Goal: Information Seeking & Learning: Learn about a topic

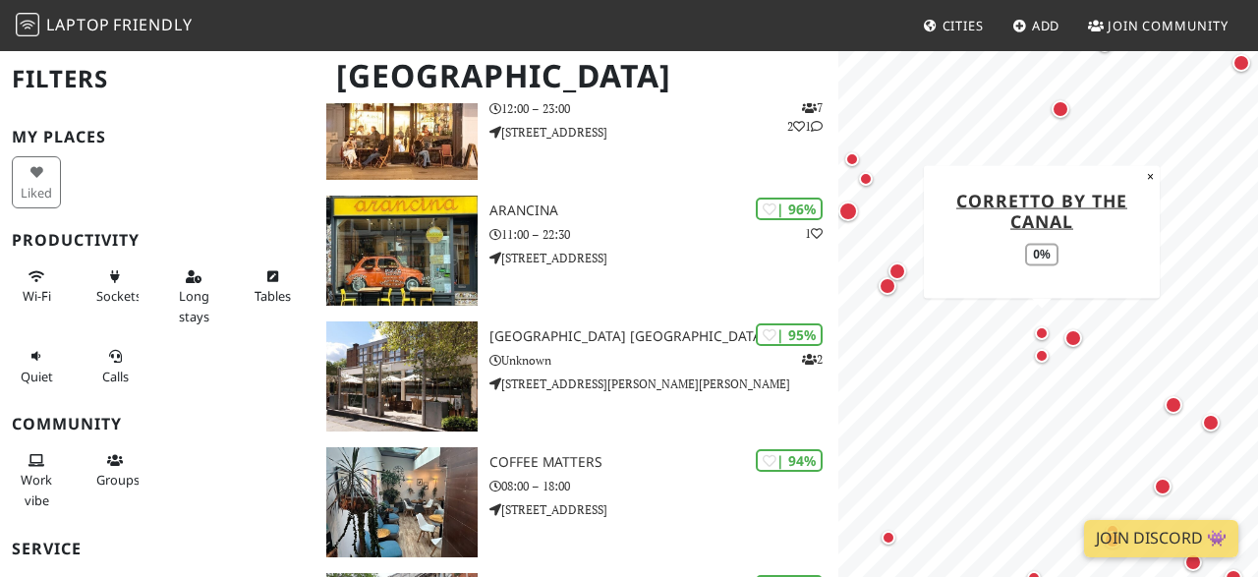
click at [1046, 337] on div "Map marker" at bounding box center [1042, 333] width 14 height 14
click at [1081, 339] on div "Map marker" at bounding box center [1074, 338] width 18 height 18
click at [1068, 107] on div "Map marker" at bounding box center [1061, 109] width 18 height 18
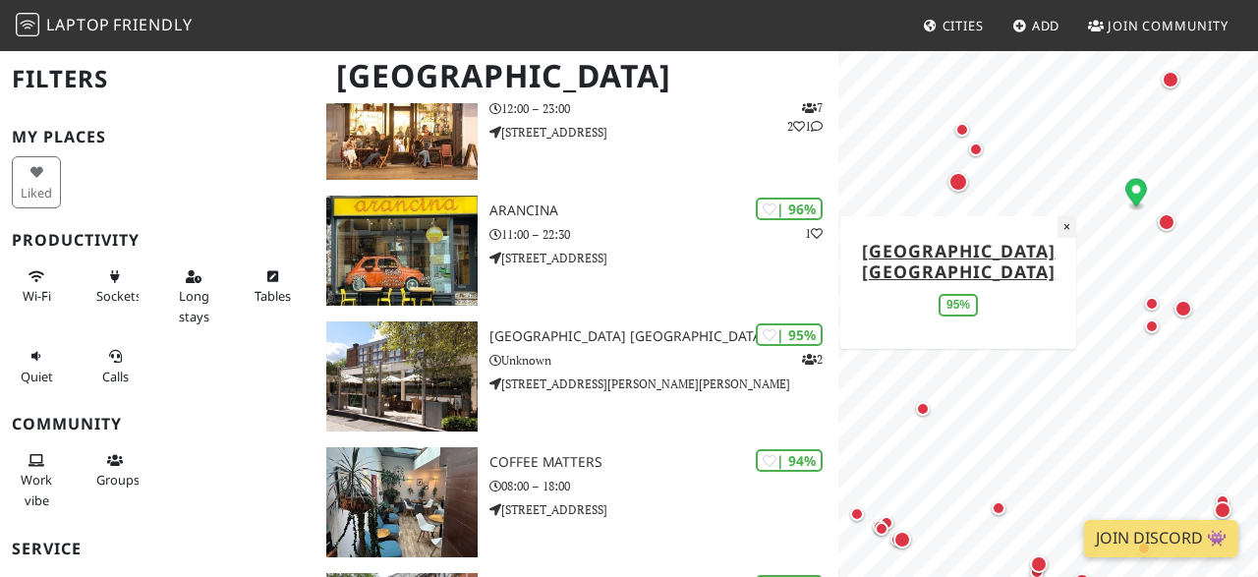
click at [1071, 224] on button "×" at bounding box center [1067, 227] width 19 height 22
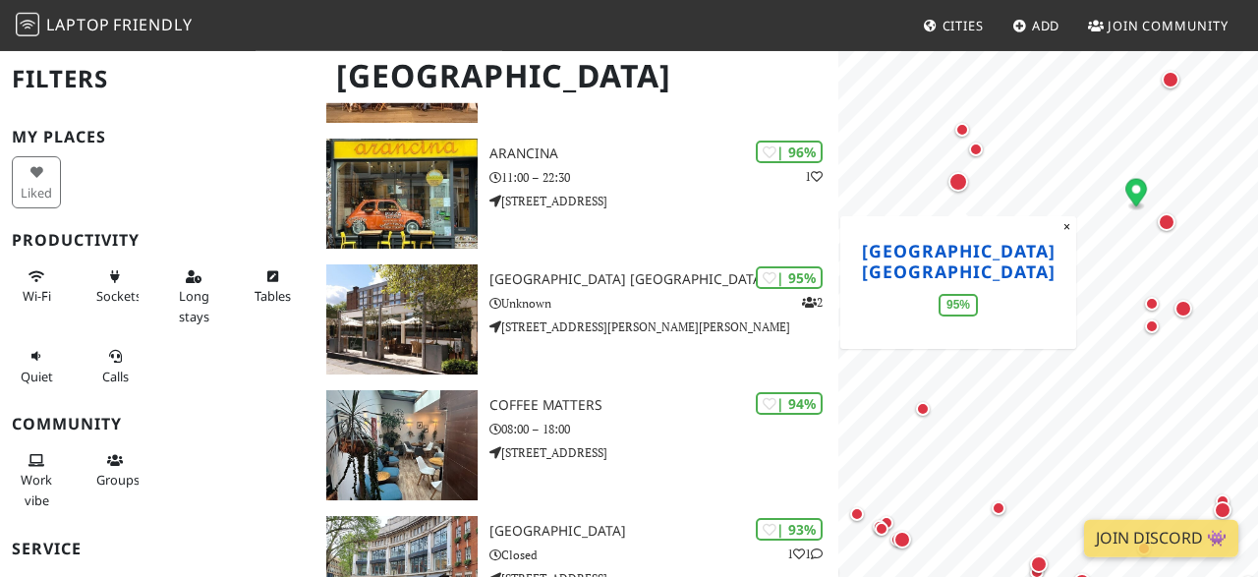
click at [945, 281] on link "Premier Inn London Hampstead hotel" at bounding box center [959, 261] width 194 height 44
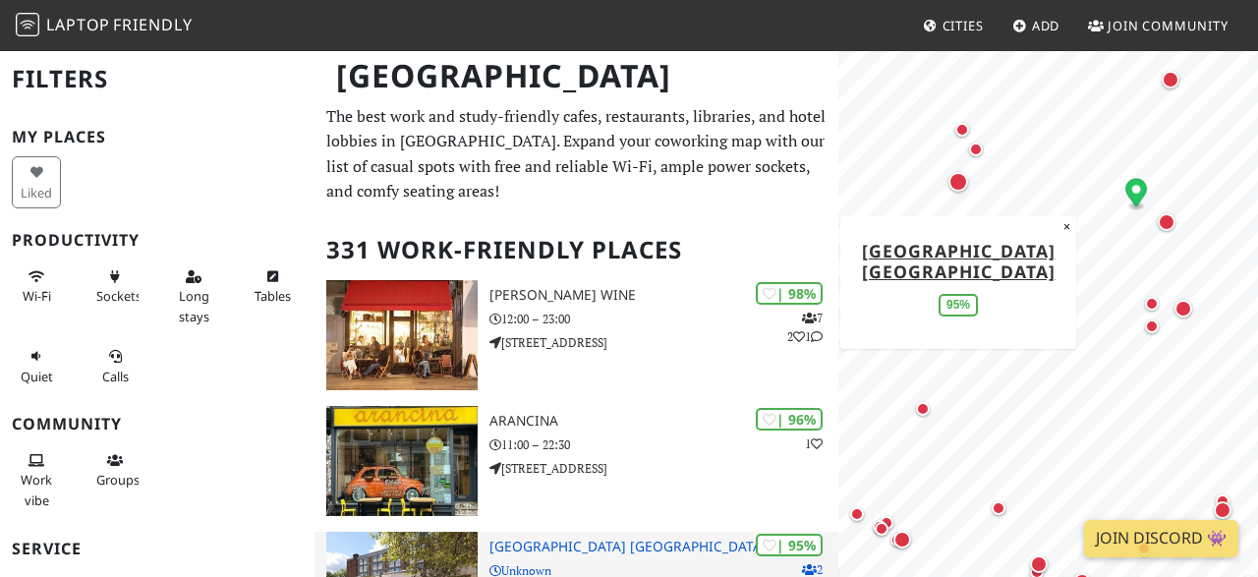
click at [596, 549] on h3 "Premier Inn London Hampstead hotel" at bounding box center [665, 547] width 350 height 17
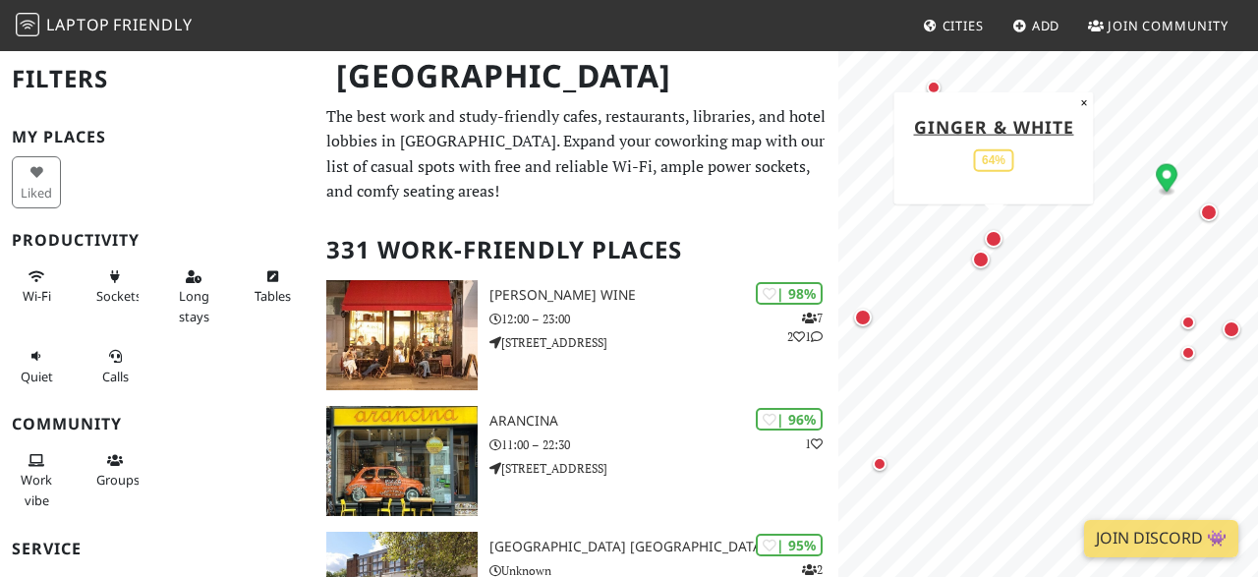
click at [994, 248] on div "Map marker" at bounding box center [994, 239] width 26 height 26
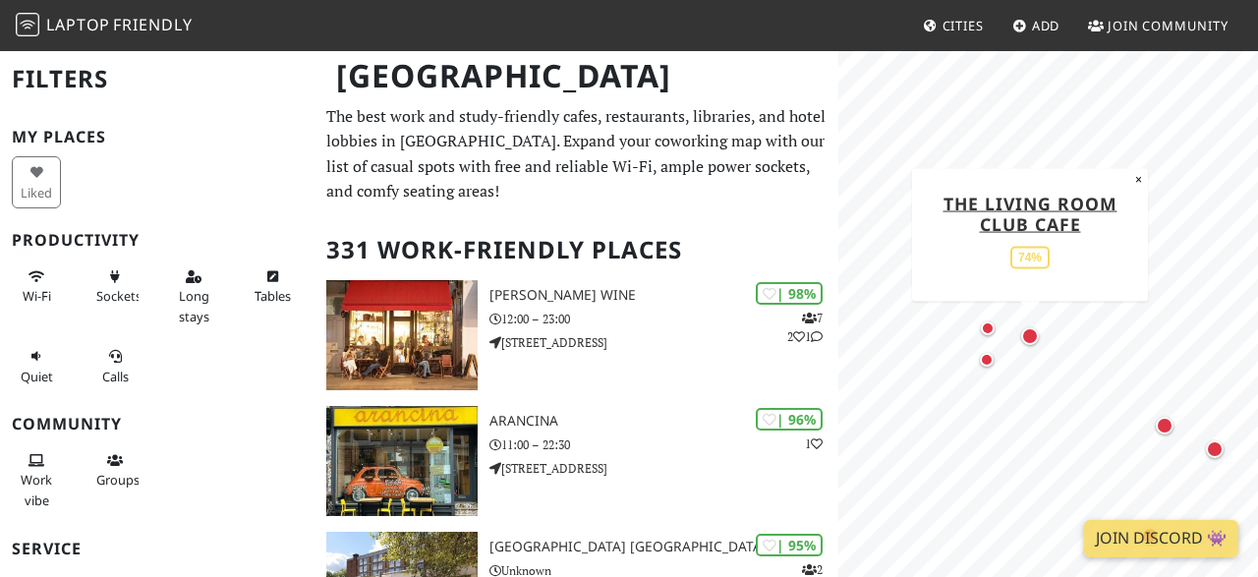
click at [1026, 340] on div "Map marker" at bounding box center [1031, 336] width 18 height 18
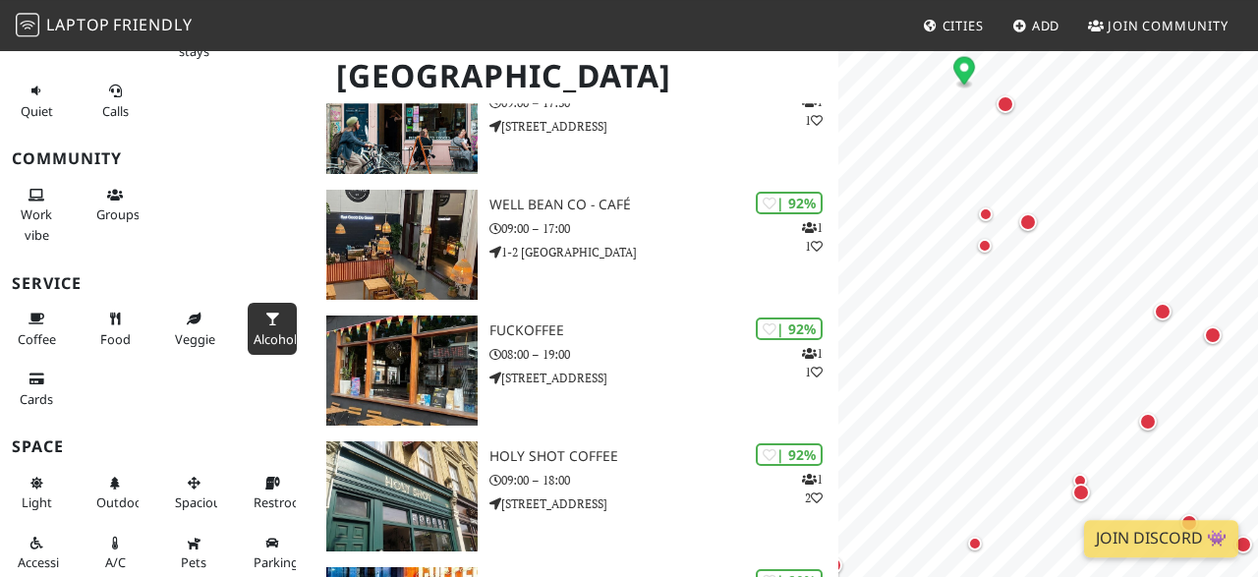
click at [272, 330] on span "Alcohol" at bounding box center [275, 339] width 43 height 18
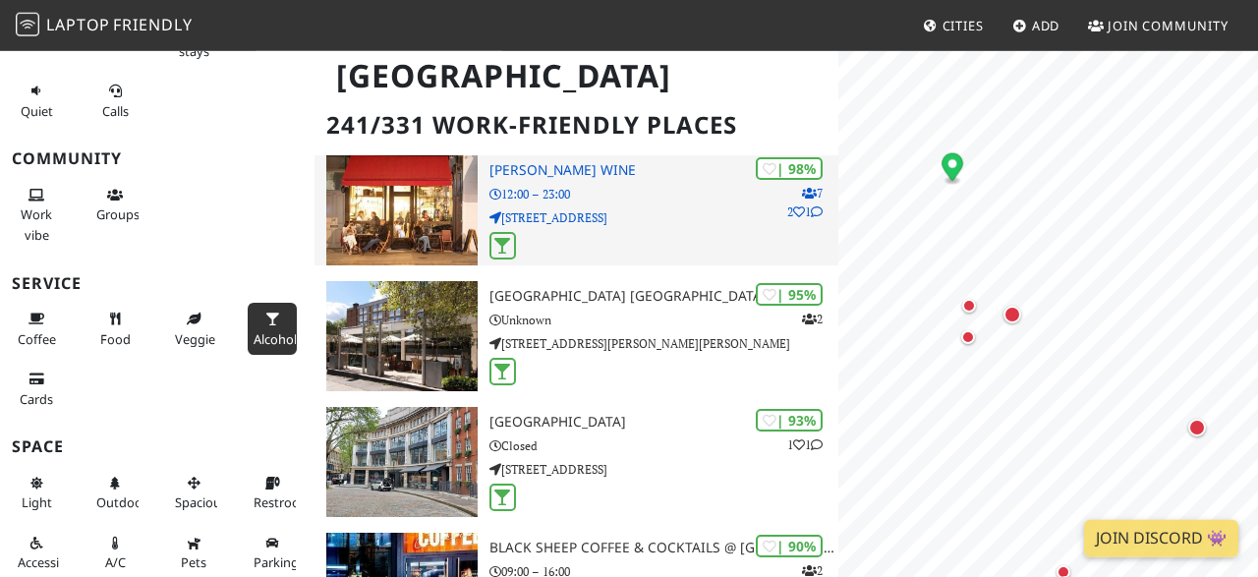
click at [540, 189] on p "12:00 – 23:00" at bounding box center [665, 194] width 350 height 19
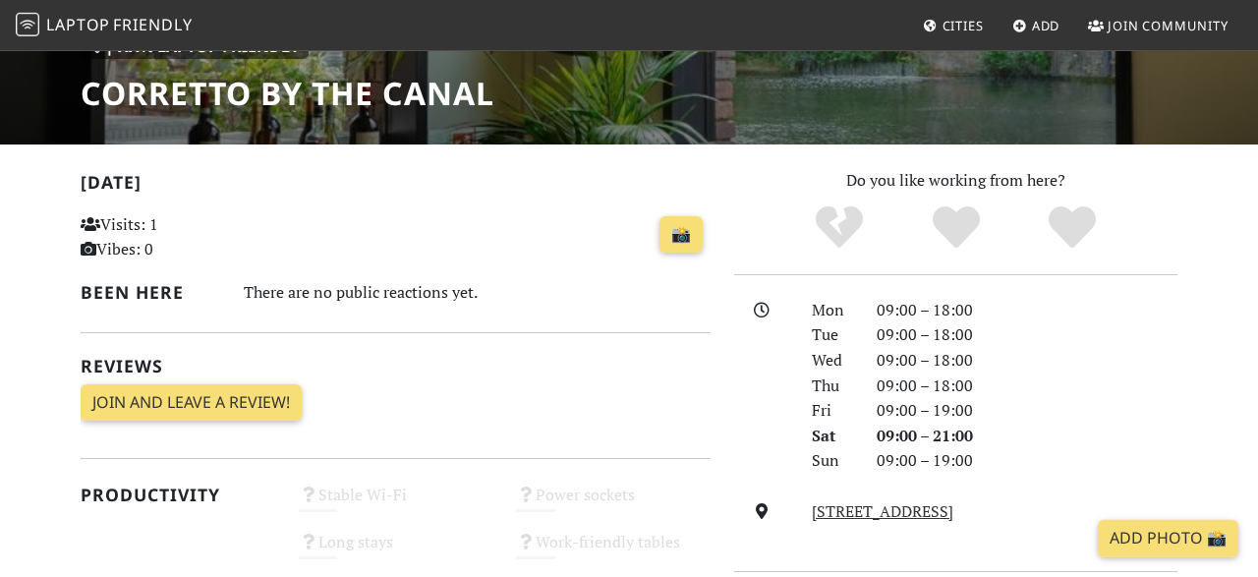
scroll to position [274, 0]
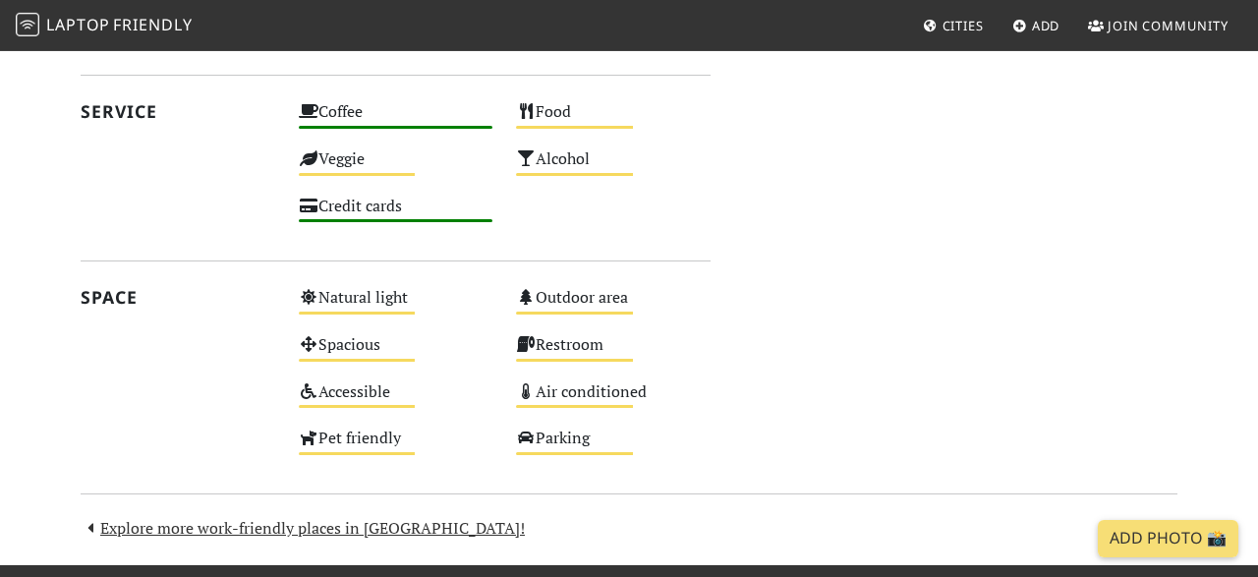
scroll to position [1007, 0]
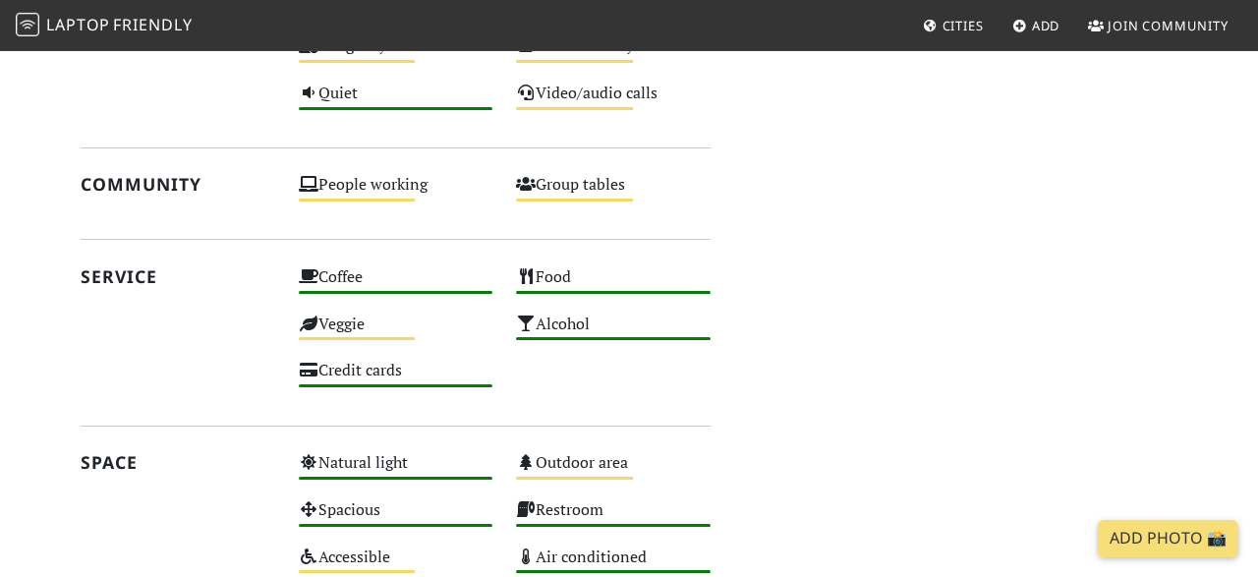
scroll to position [996, 0]
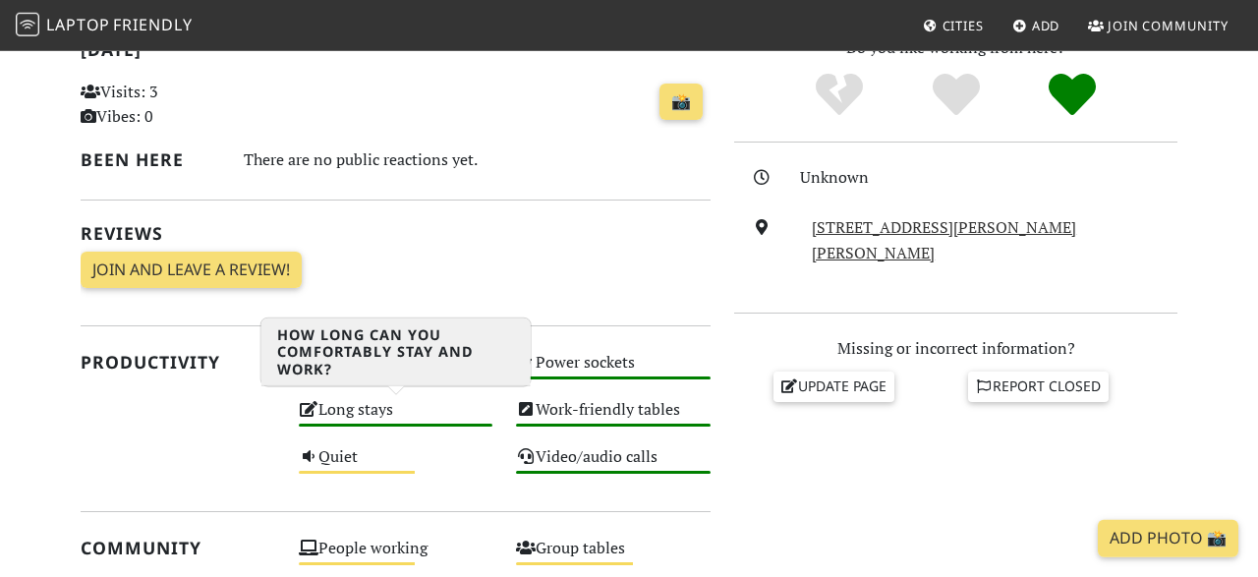
scroll to position [564, 0]
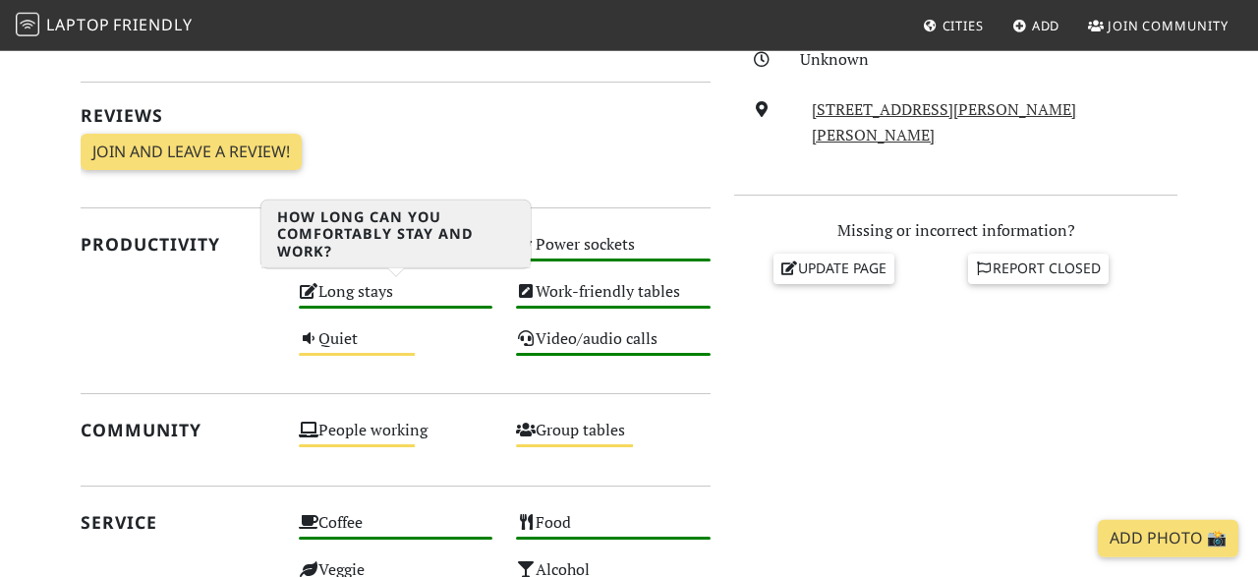
click at [355, 296] on div "Long stays High" at bounding box center [396, 300] width 218 height 47
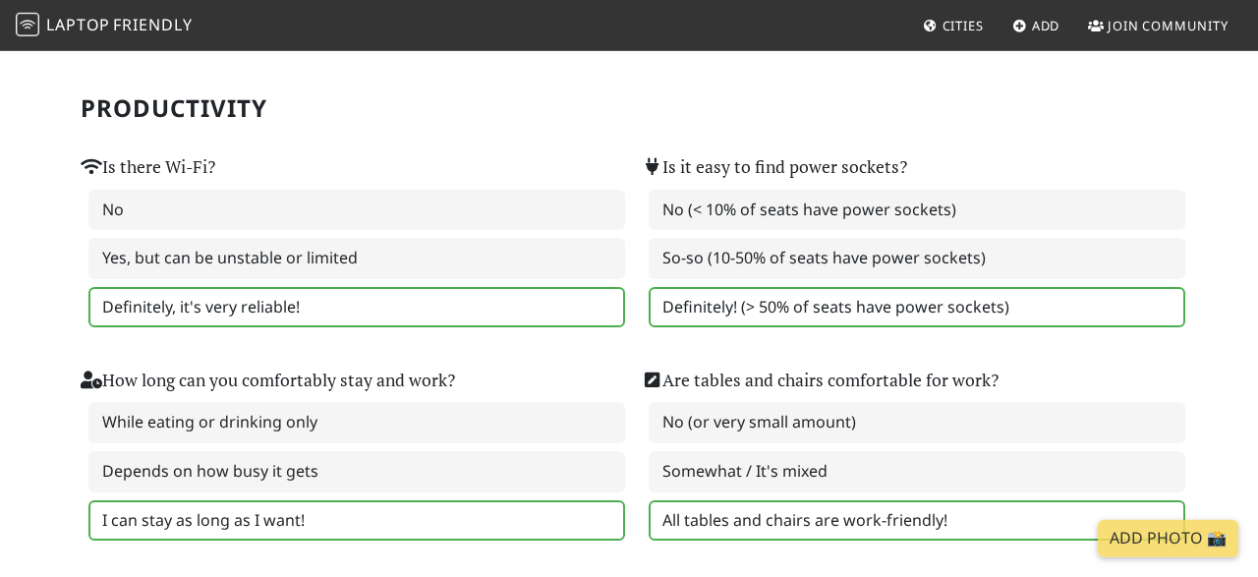
scroll to position [161, 0]
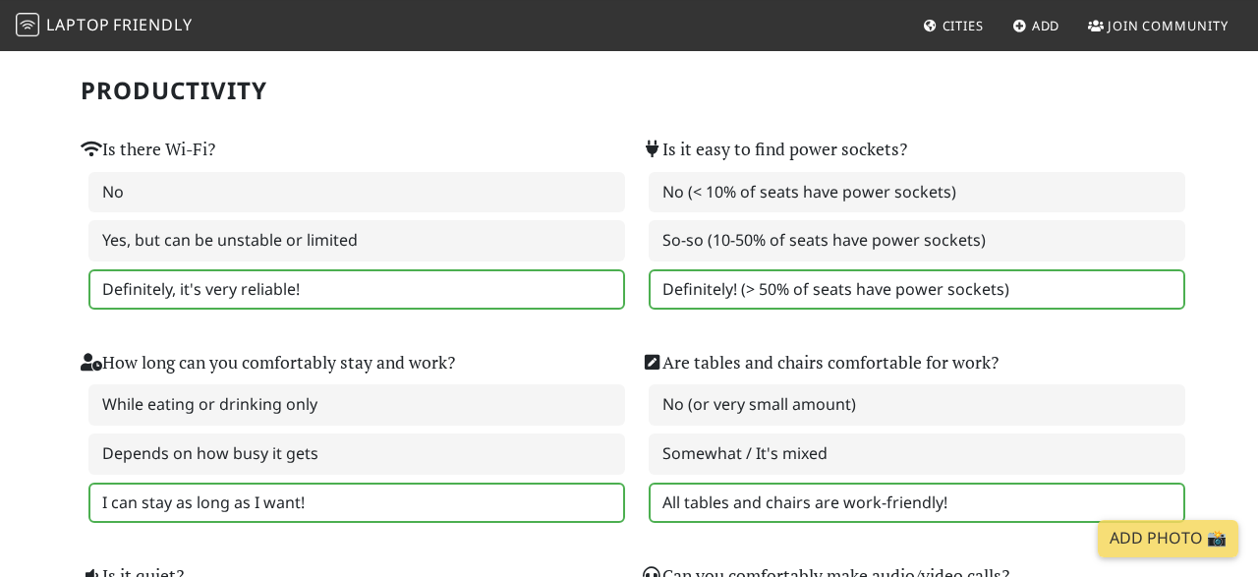
click at [209, 296] on label "Definitely, it's very reliable!" at bounding box center [356, 289] width 537 height 41
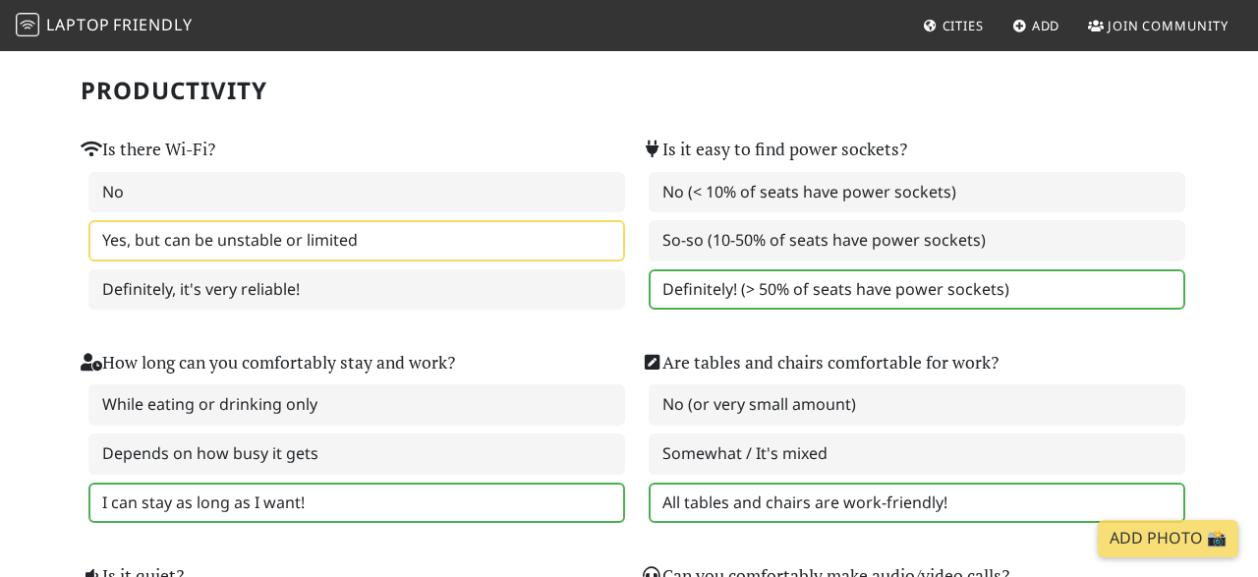
click at [263, 245] on label "Yes, but can be unstable or limited" at bounding box center [356, 240] width 537 height 41
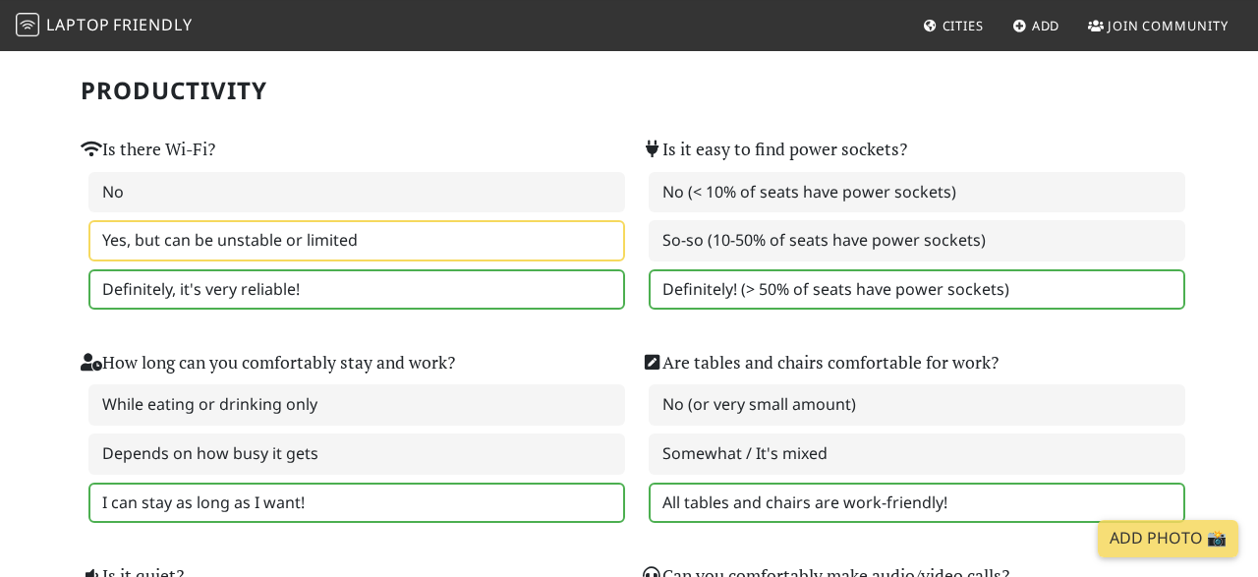
click at [262, 290] on label "Definitely, it's very reliable!" at bounding box center [356, 289] width 537 height 41
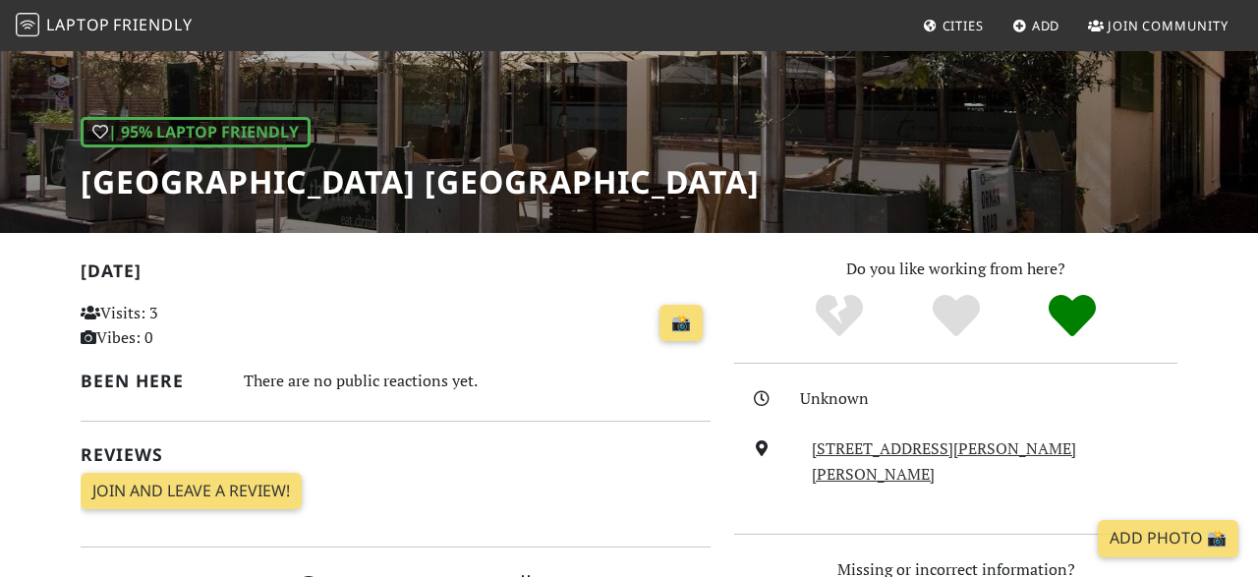
scroll to position [222, 0]
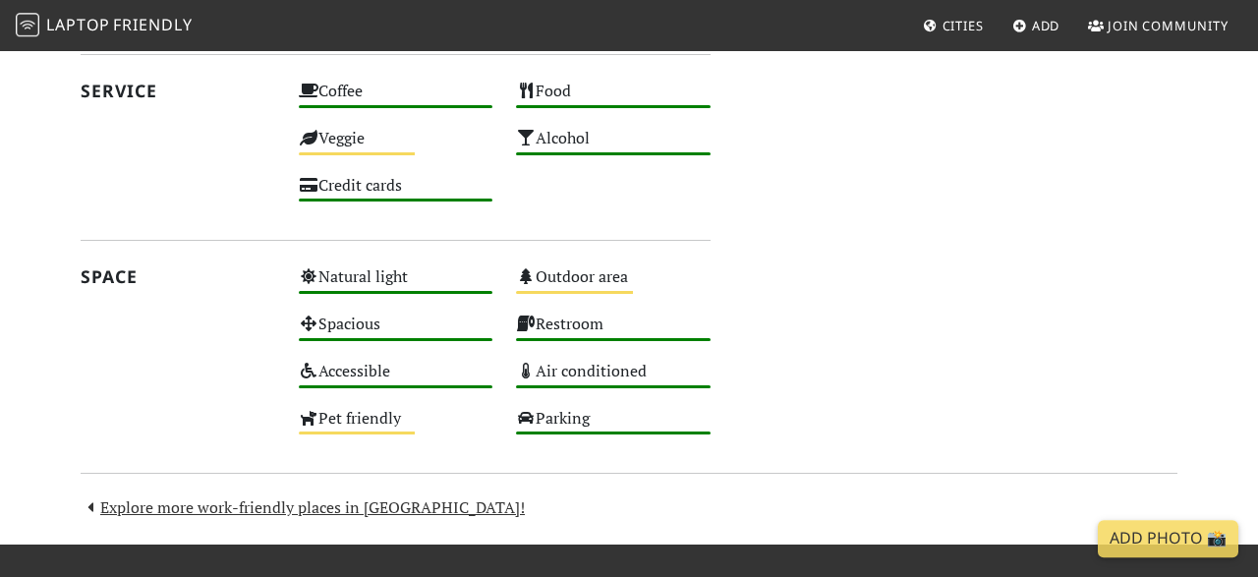
scroll to position [997, 0]
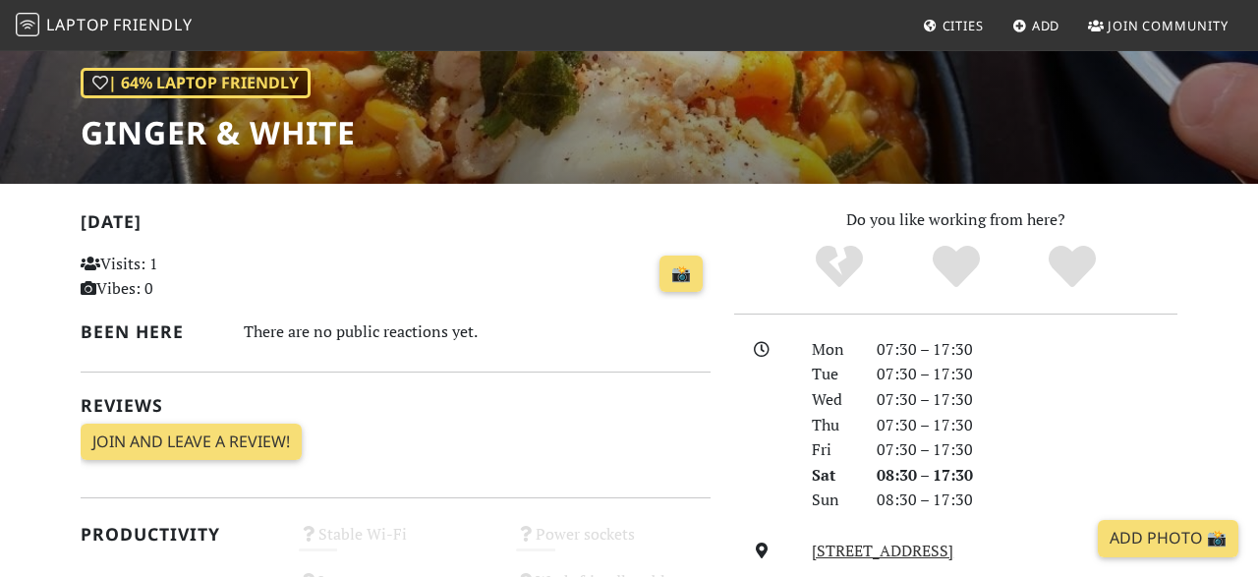
scroll to position [277, 0]
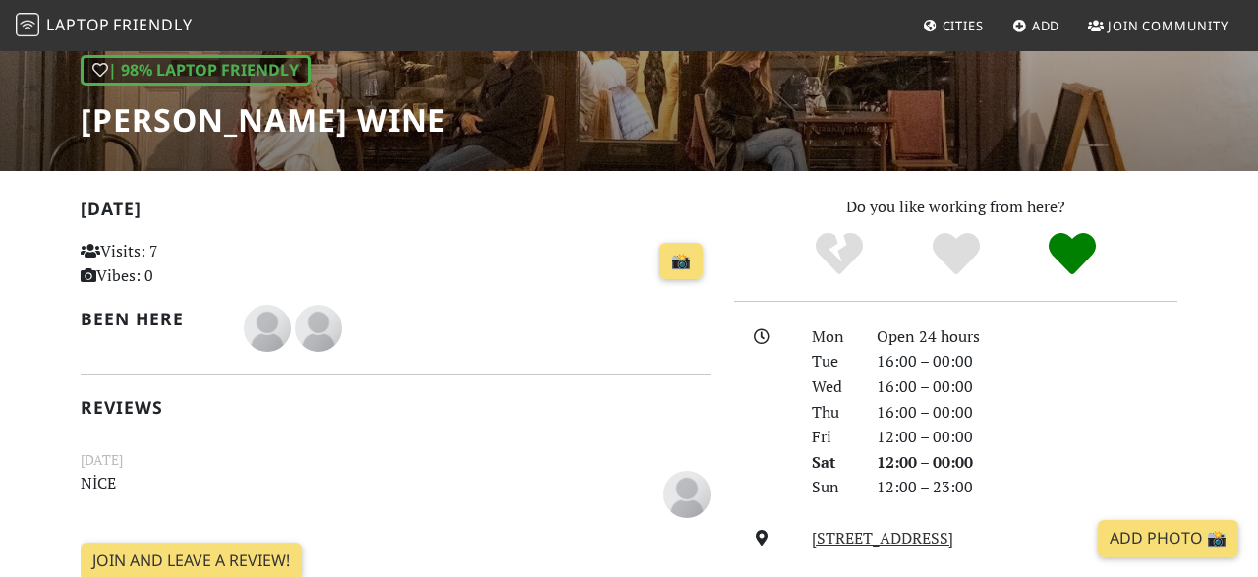
scroll to position [340, 0]
